Goal: Information Seeking & Learning: Learn about a topic

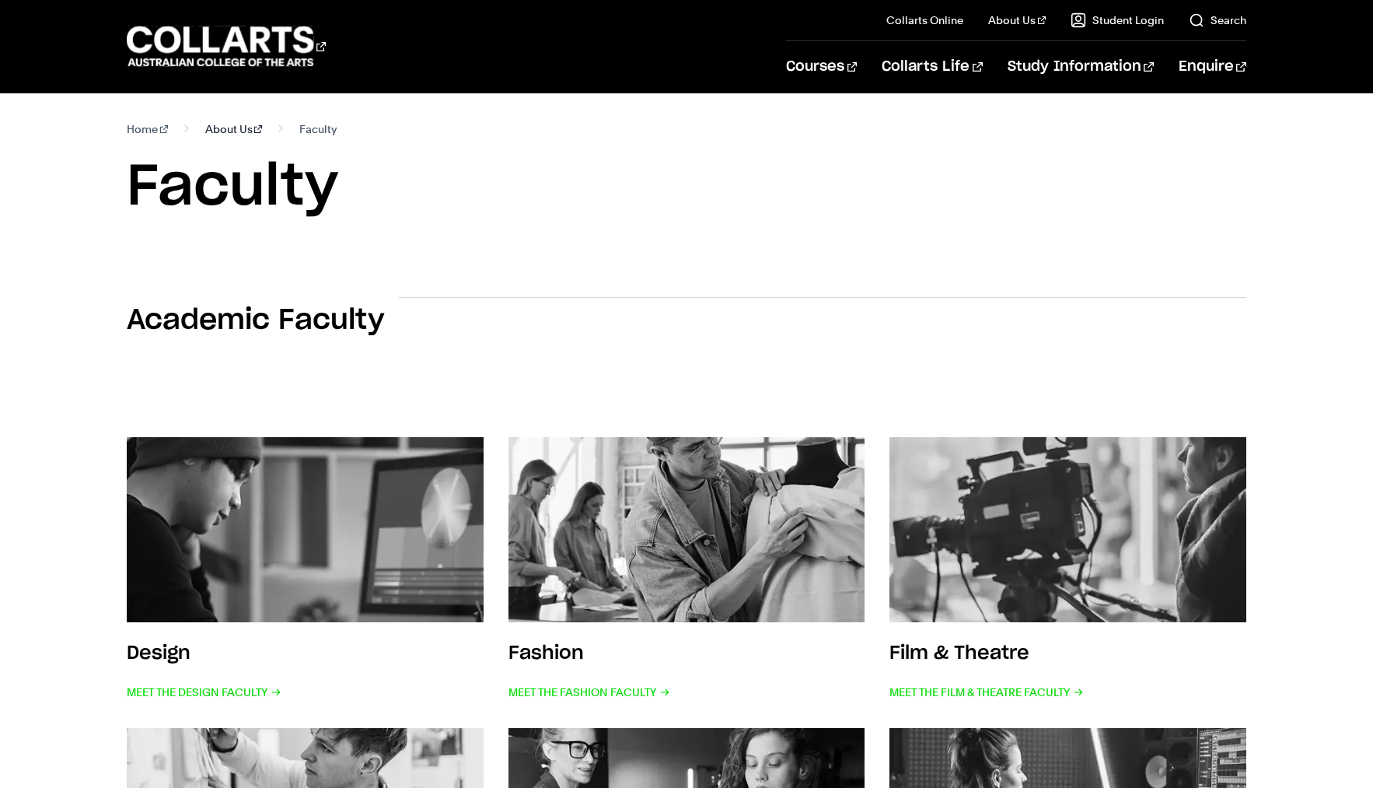
click at [237, 128] on link "About Us" at bounding box center [234, 129] width 58 height 22
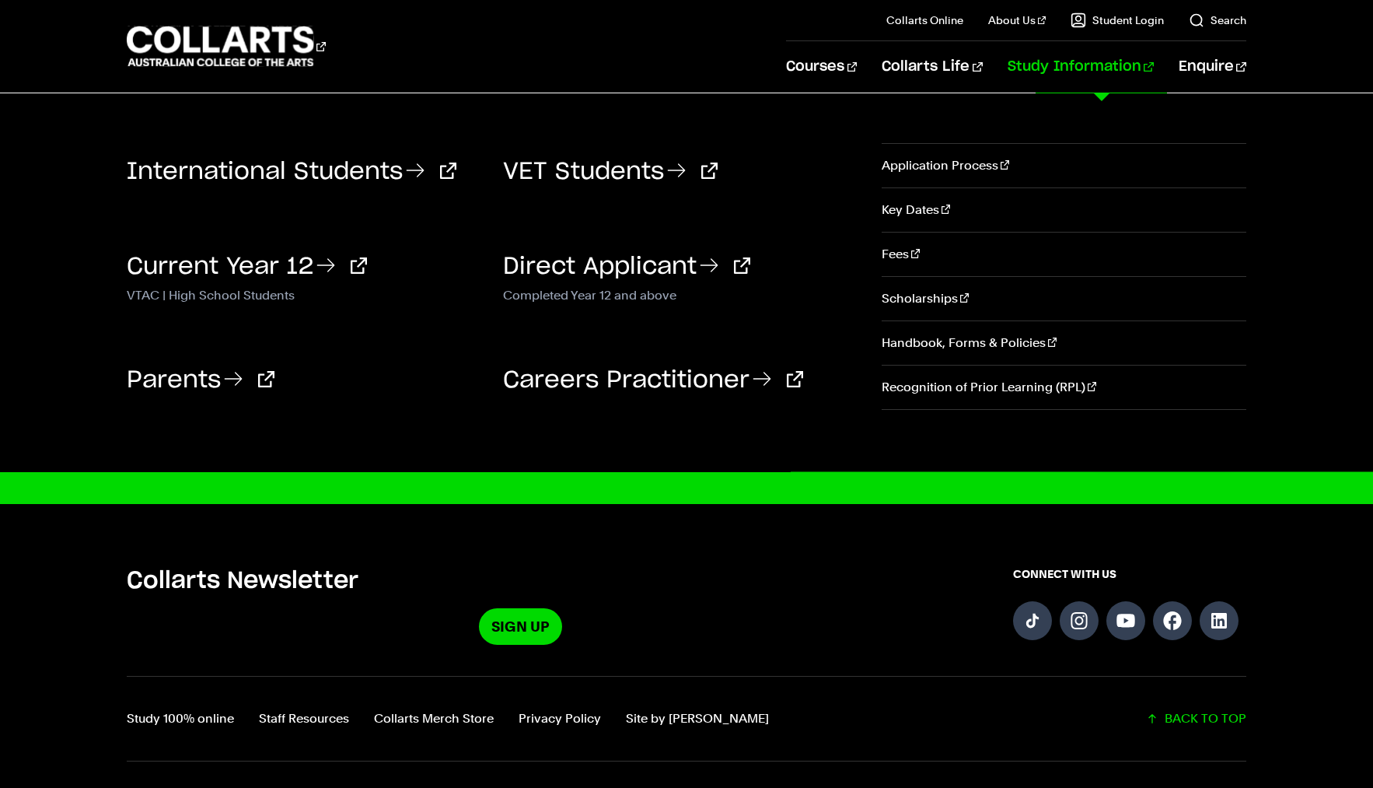
scroll to position [854, 0]
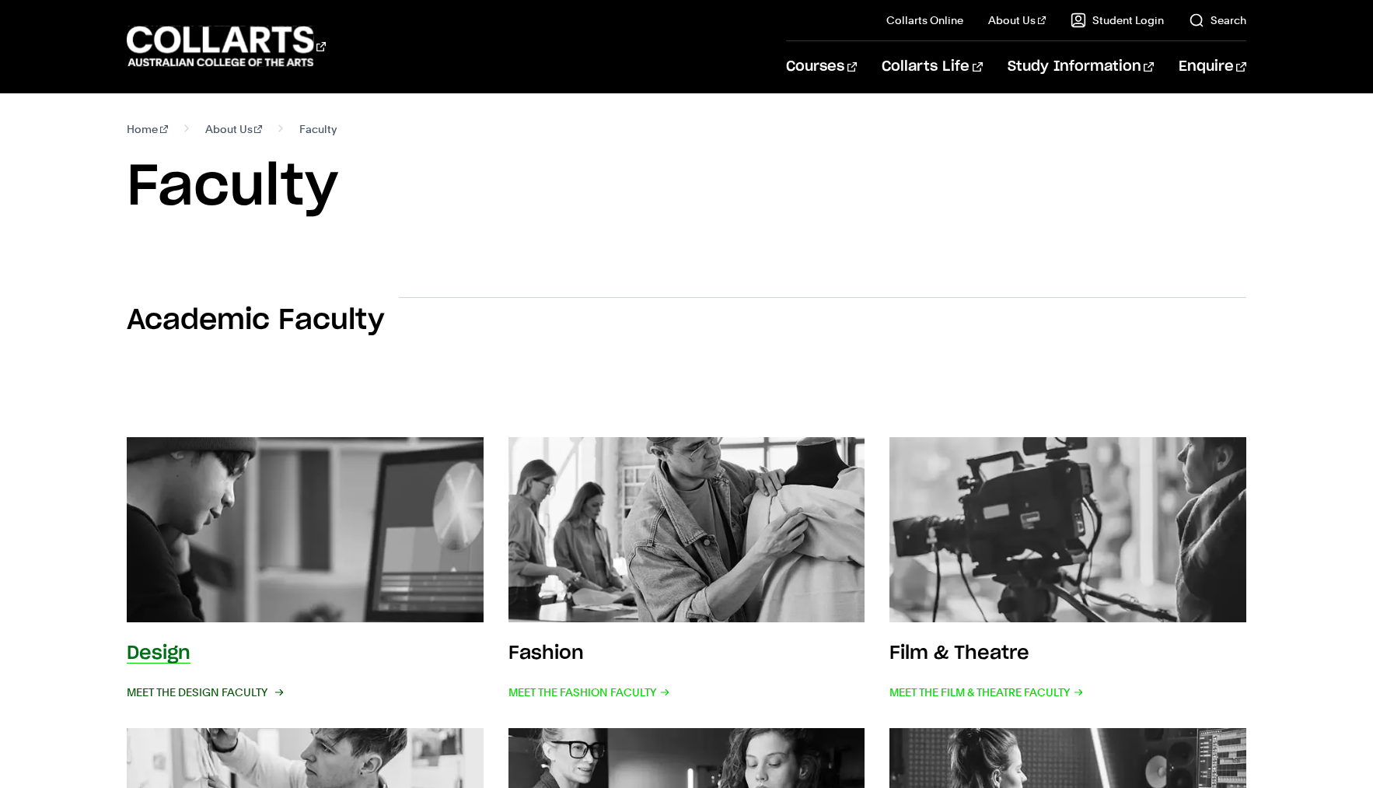
click at [246, 692] on span "Meet the Design Faculty" at bounding box center [204, 692] width 155 height 22
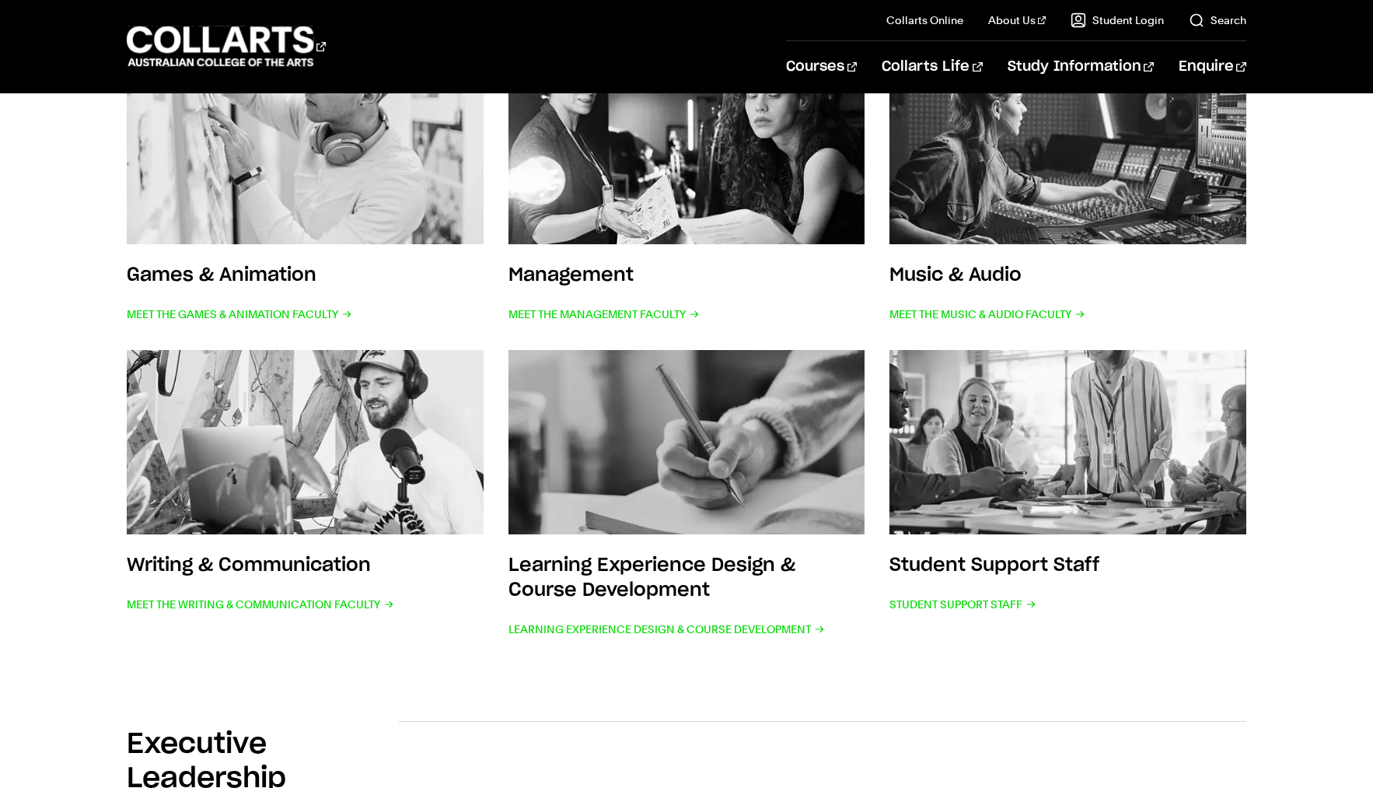
scroll to position [556, 0]
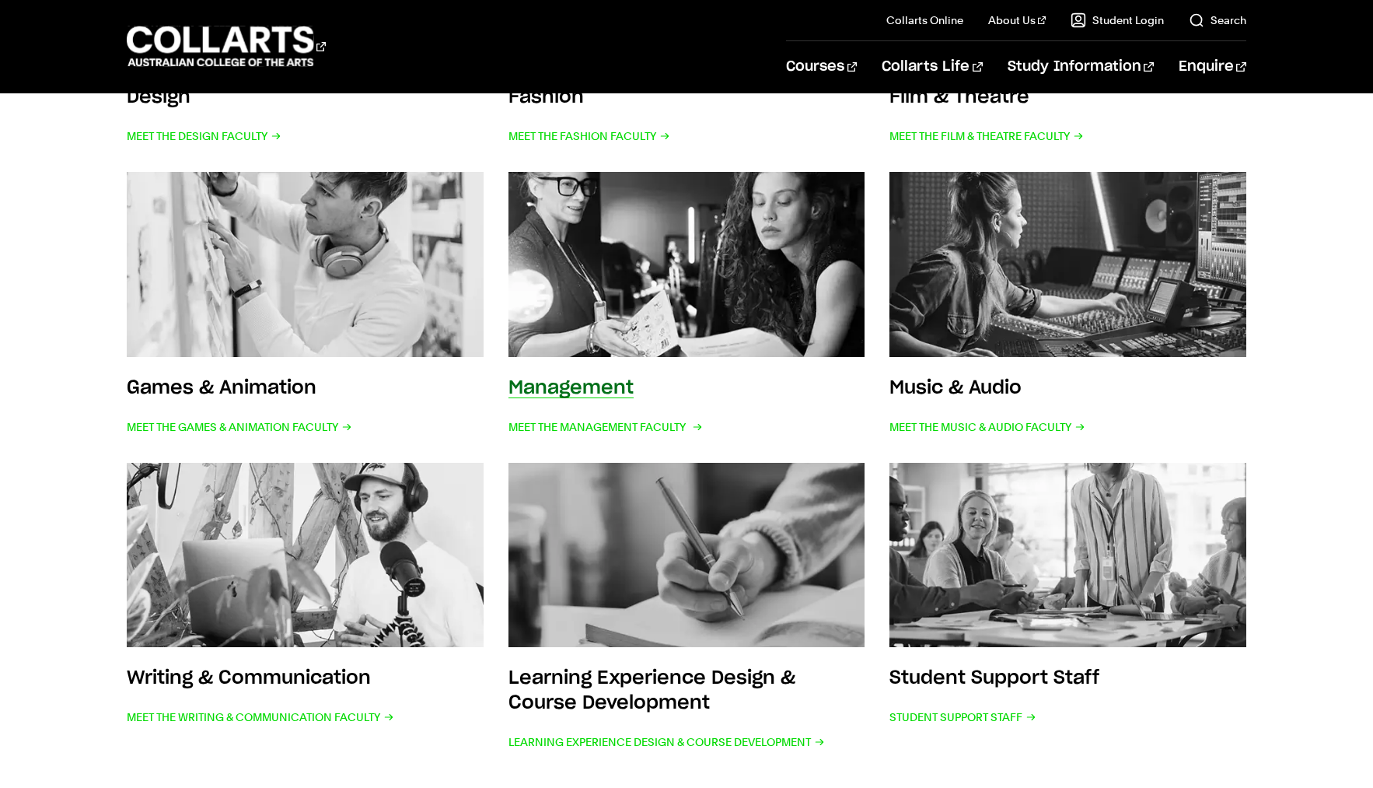
click at [606, 248] on img at bounding box center [687, 264] width 393 height 204
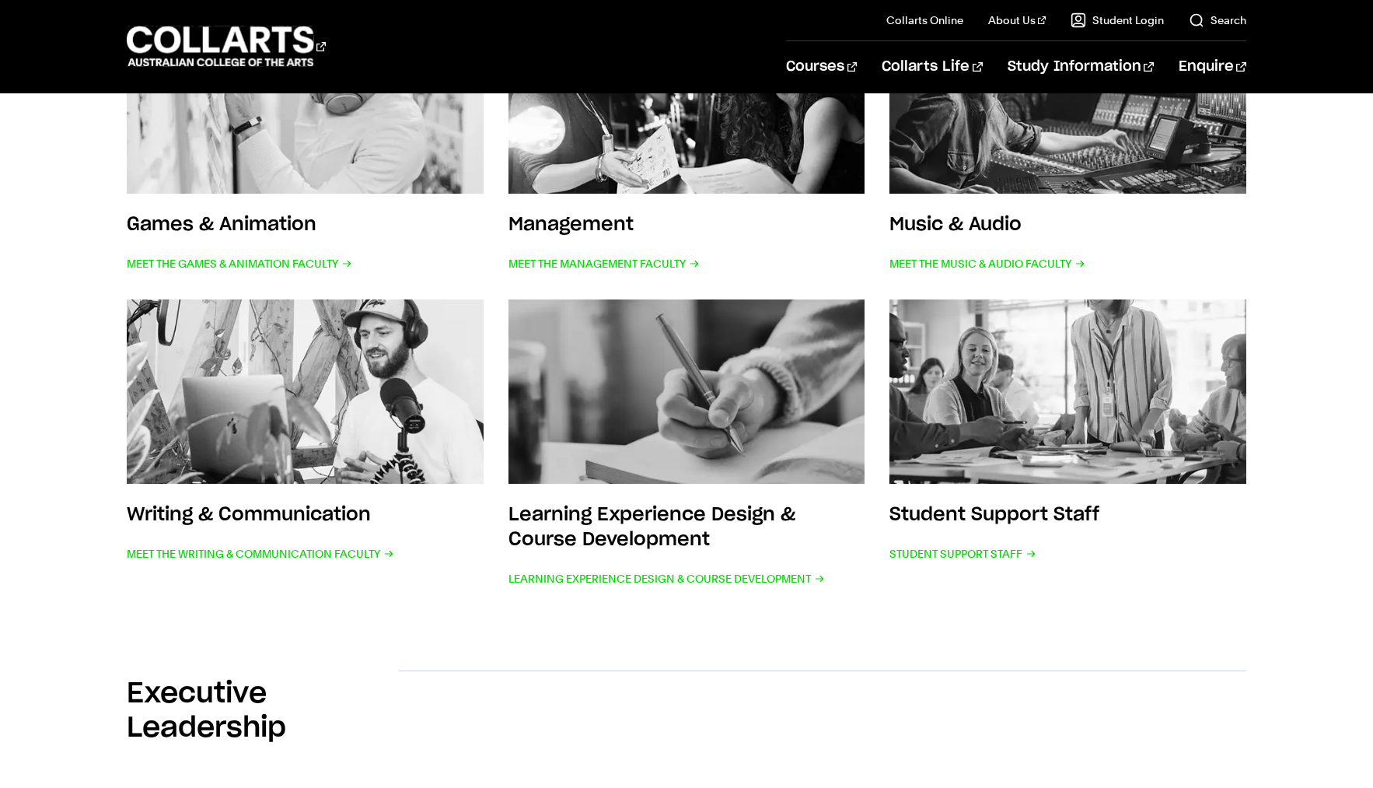
scroll to position [916, 0]
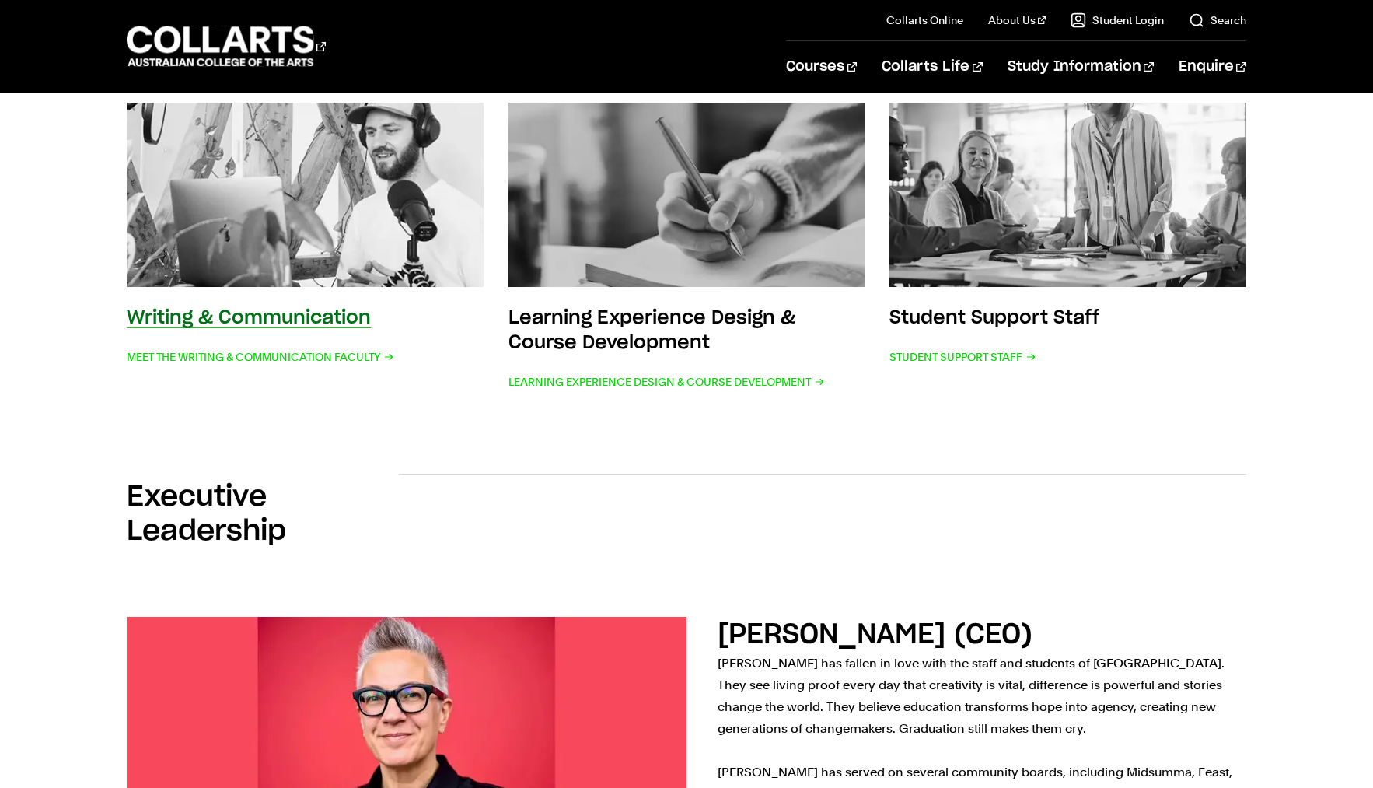
click at [275, 139] on img at bounding box center [305, 195] width 393 height 204
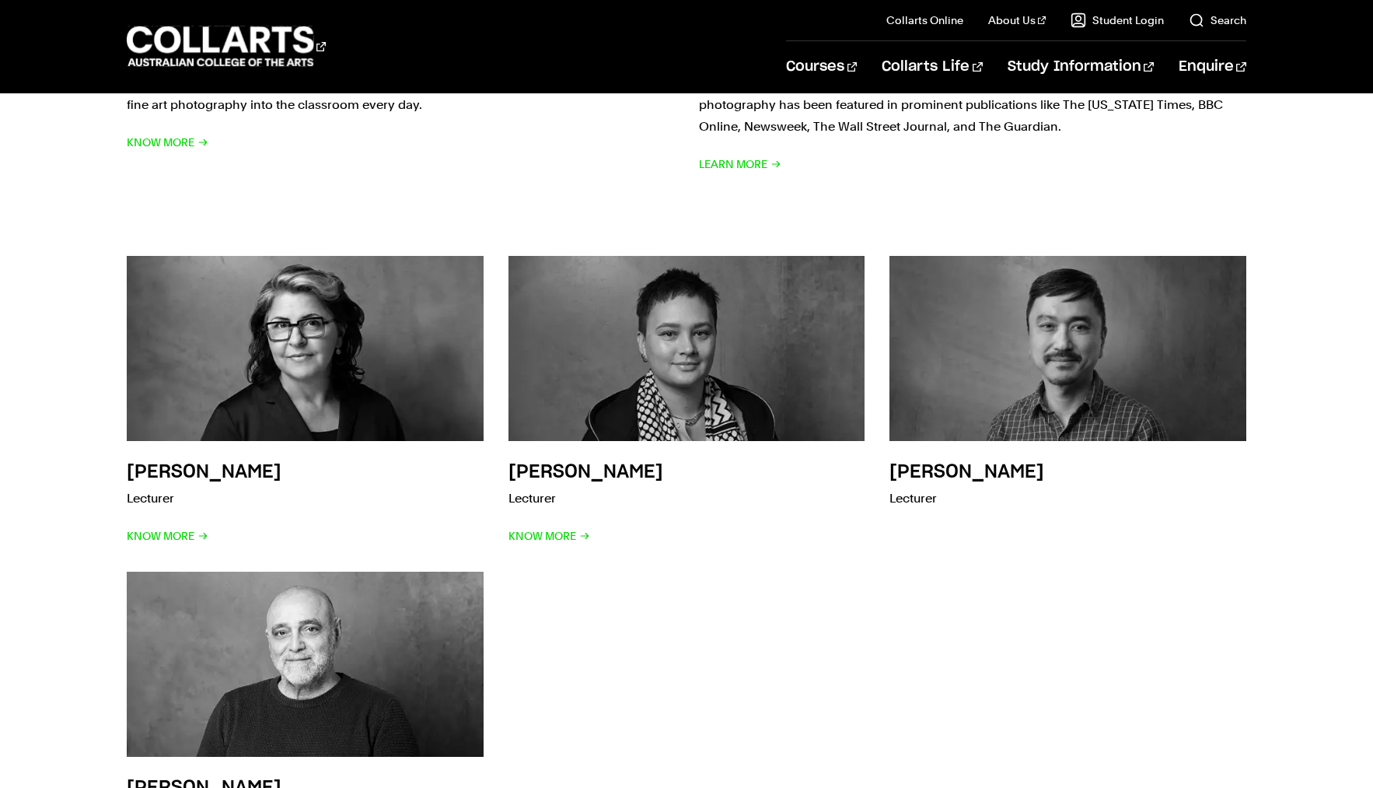
scroll to position [4446, 0]
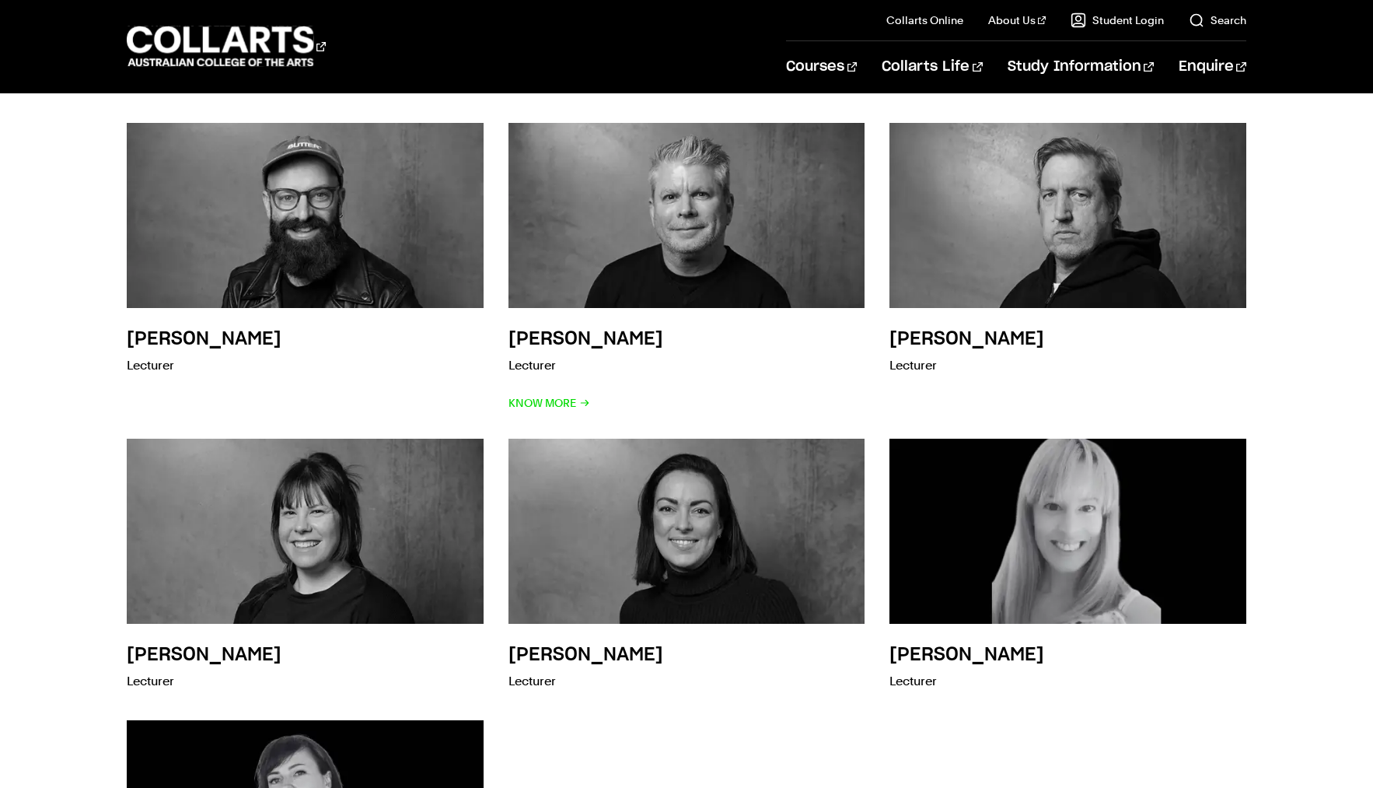
scroll to position [906, 0]
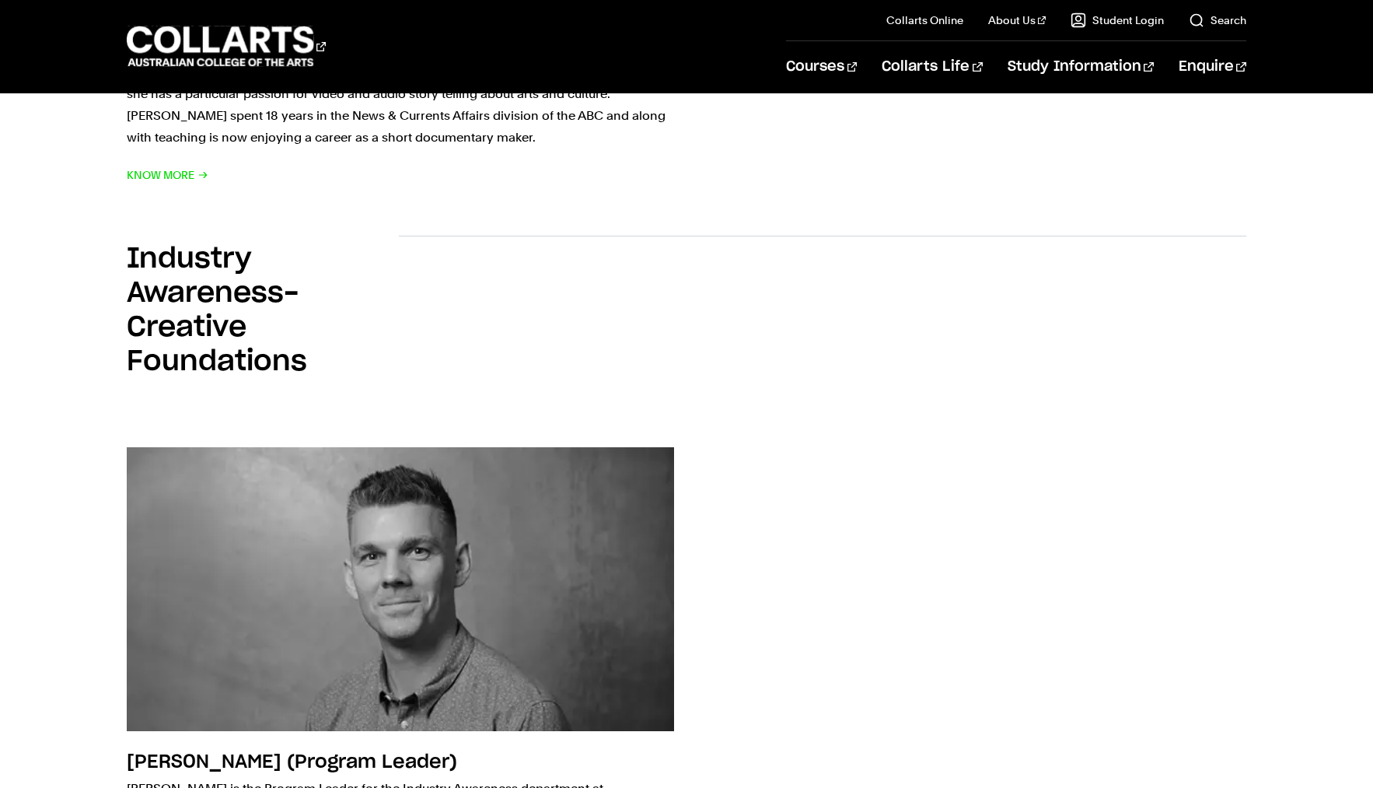
scroll to position [1516, 0]
